Goal: Task Accomplishment & Management: Manage account settings

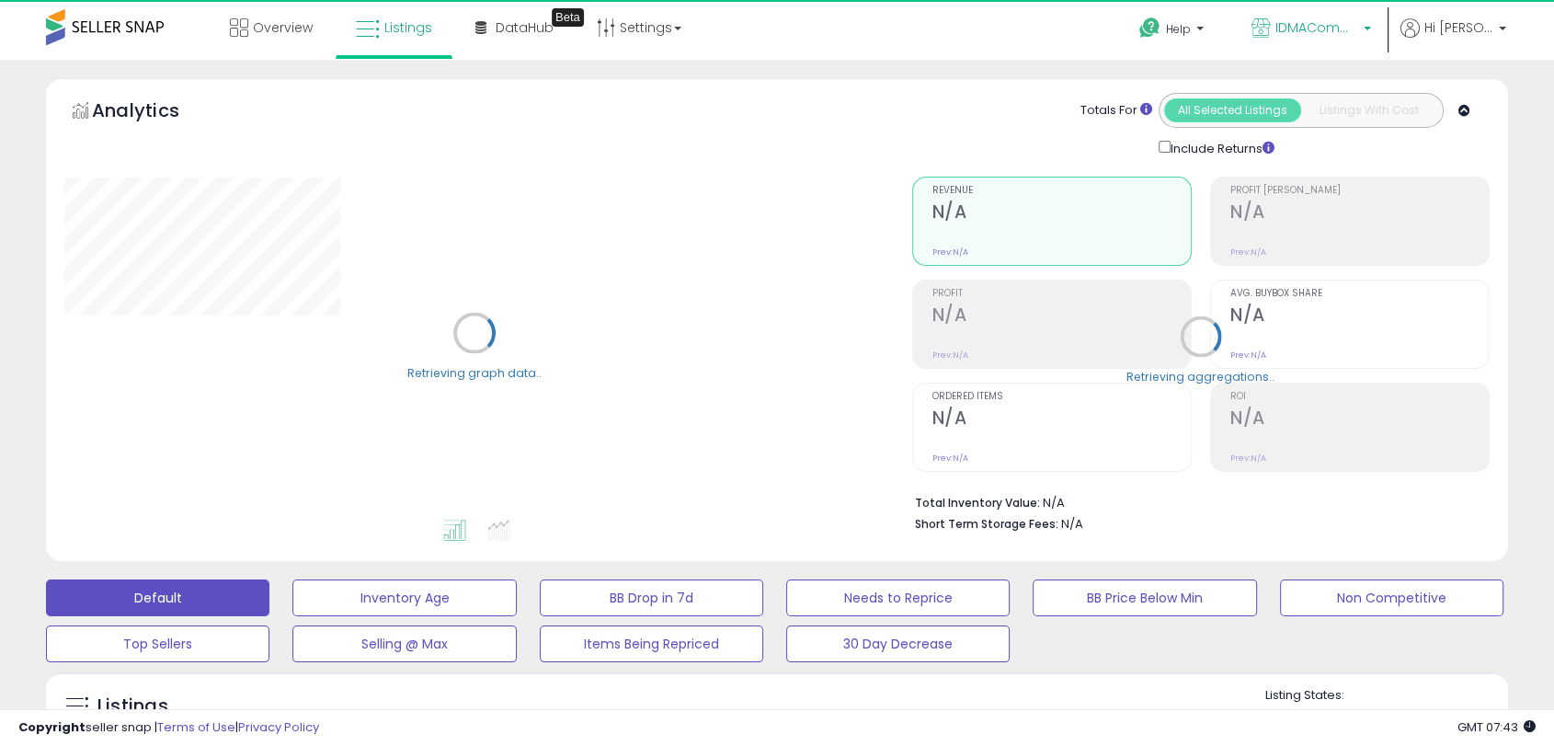
click at [1304, 46] on link "IDMACommerce LLC" at bounding box center [1311, 30] width 147 height 60
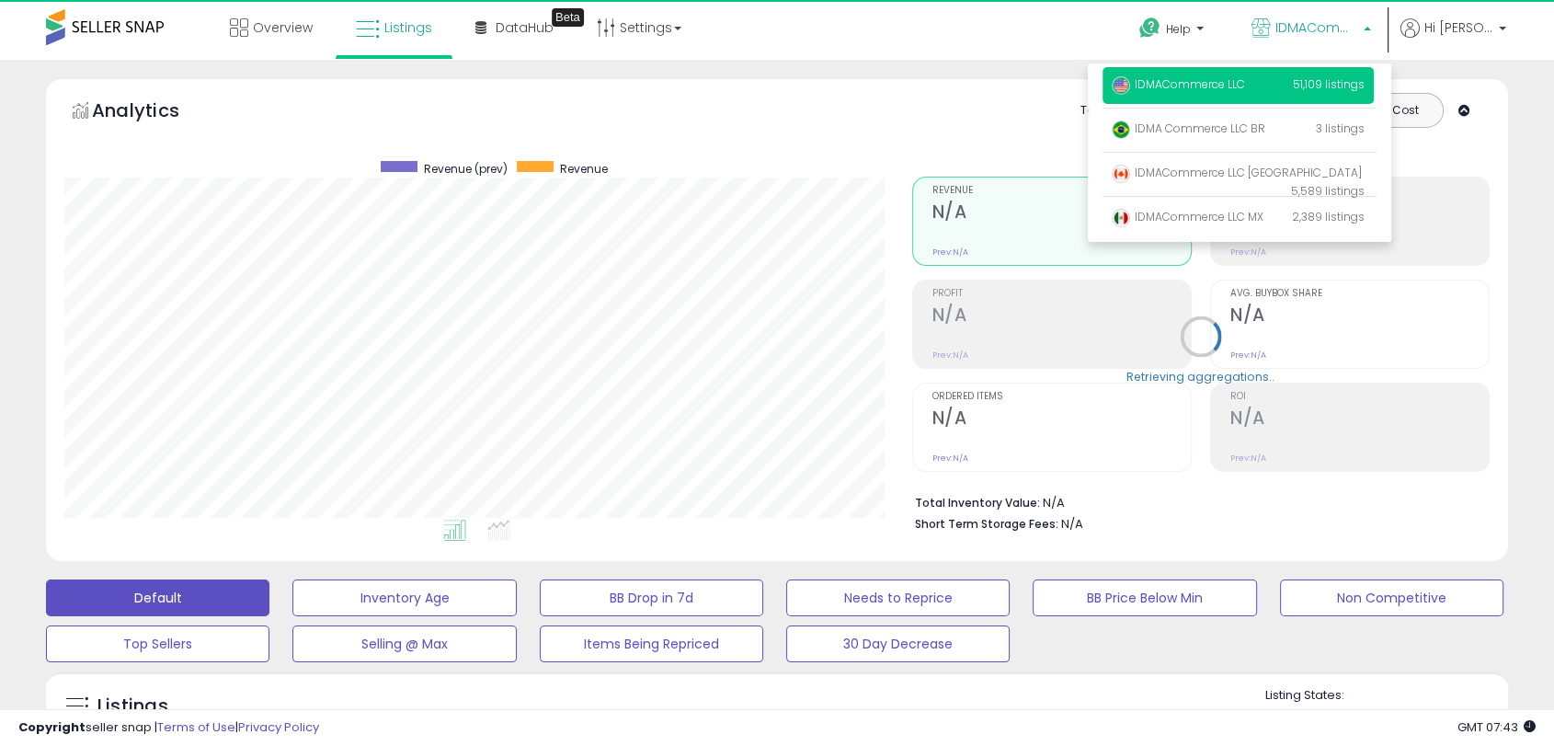
scroll to position [377, 846]
click at [964, 31] on div "Overview Listings Beta" at bounding box center [499, 39] width 1026 height 78
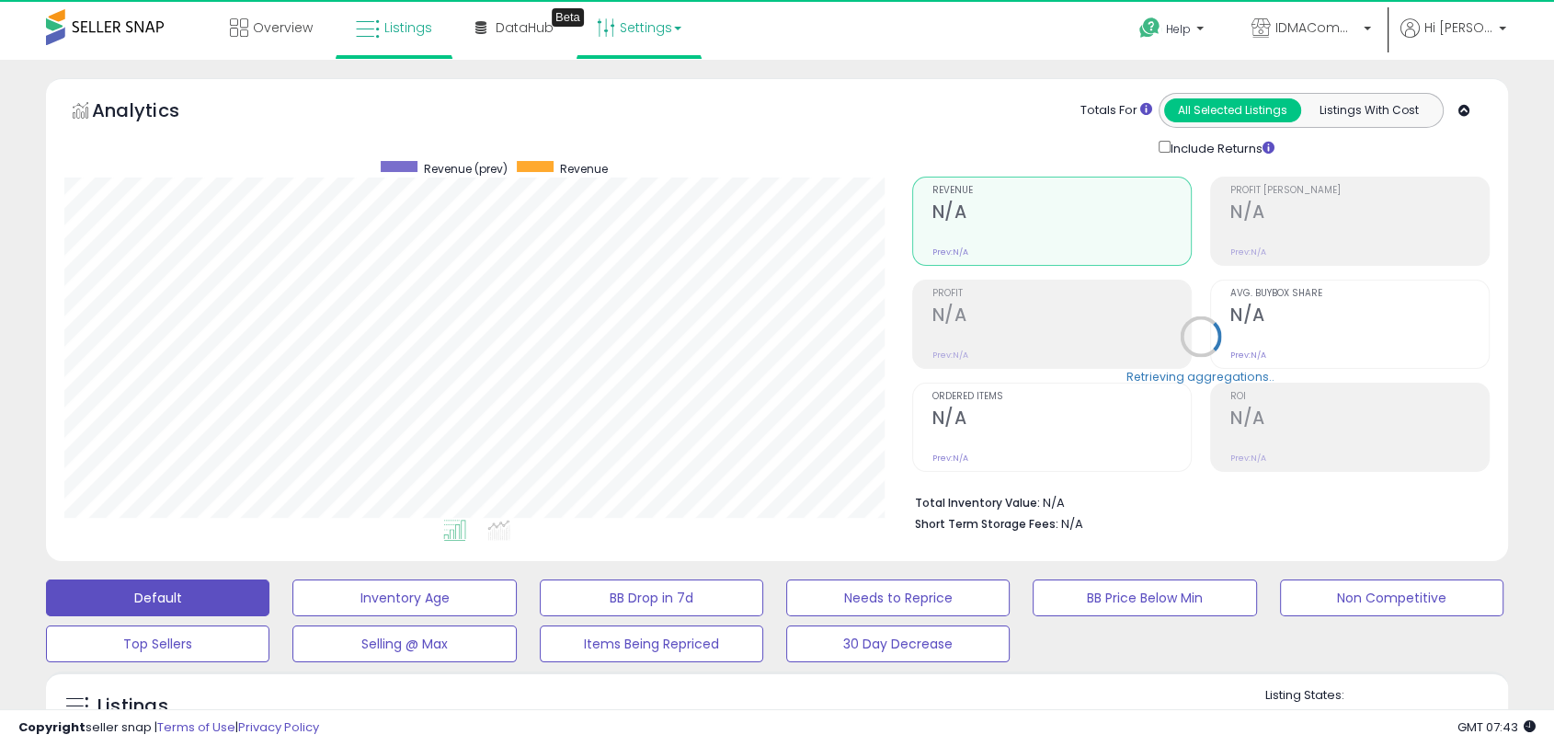
click at [666, 38] on link "Settings" at bounding box center [639, 27] width 112 height 55
click at [659, 97] on link "Store settings" at bounding box center [642, 93] width 83 height 17
